Goal: Task Accomplishment & Management: Manage account settings

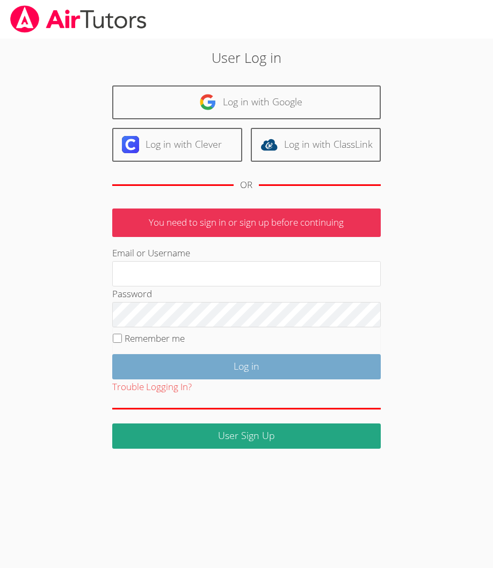
type input "[EMAIL_ADDRESS][DOMAIN_NAME]"
click at [285, 370] on input "Log in" at bounding box center [246, 366] width 269 height 25
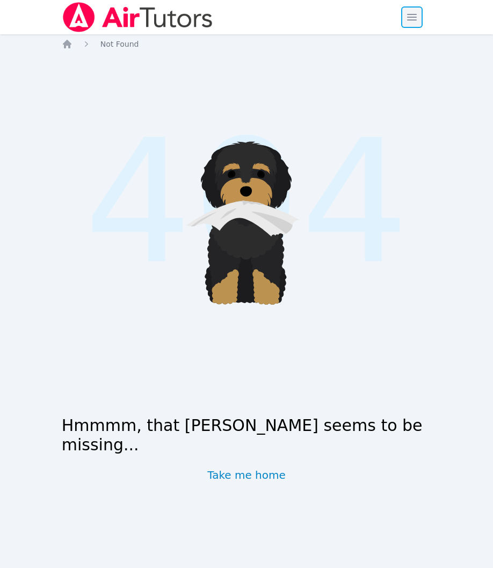
click at [401, 11] on span "button" at bounding box center [412, 17] width 24 height 24
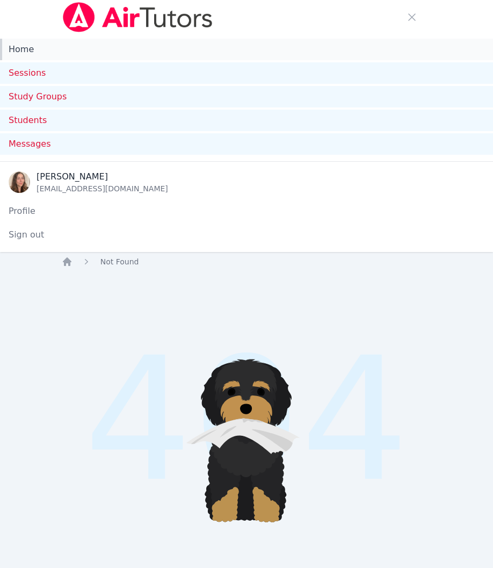
click at [67, 57] on link "Home" at bounding box center [246, 49] width 493 height 21
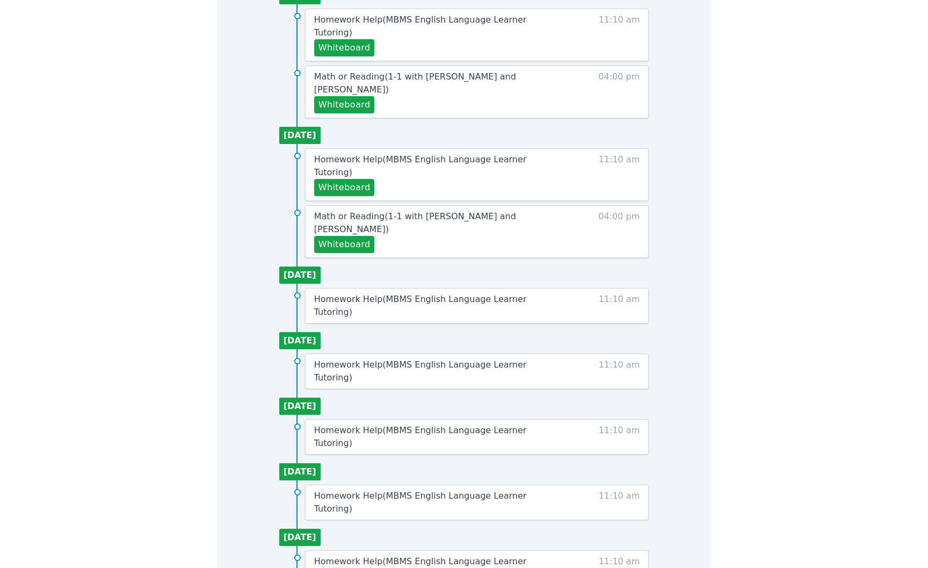
scroll to position [305, 0]
